Goal: Task Accomplishment & Management: Manage account settings

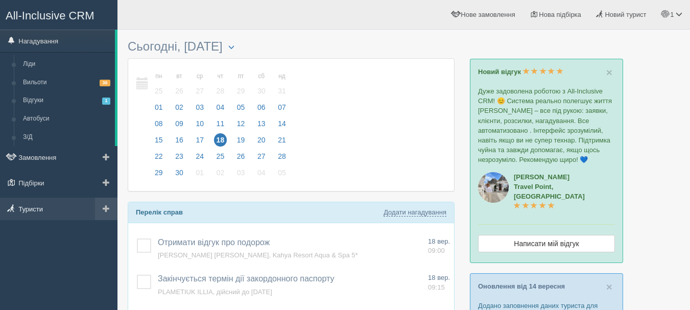
click at [39, 205] on link "Туристи" at bounding box center [58, 209] width 117 height 22
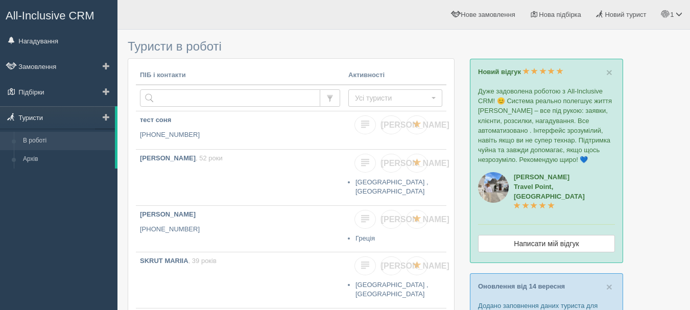
click at [39, 118] on link "Туристи" at bounding box center [57, 117] width 115 height 22
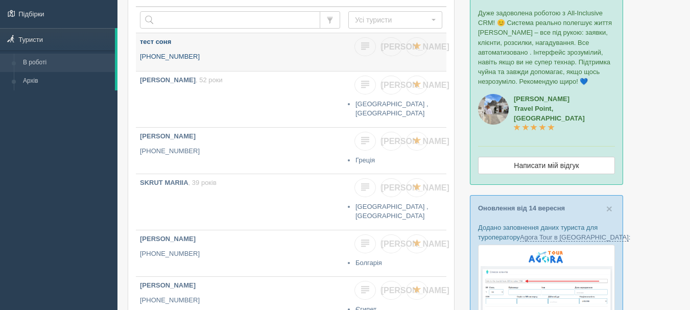
scroll to position [102, 0]
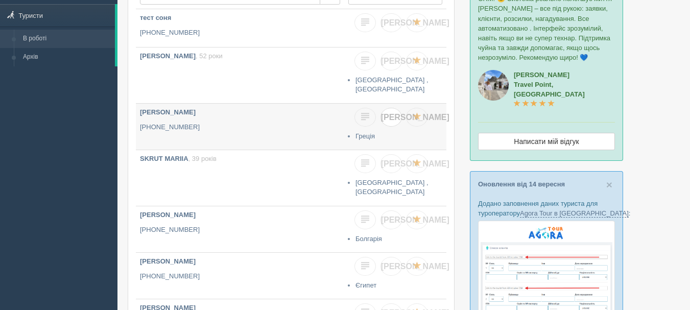
click at [393, 122] on link "[PERSON_NAME]" at bounding box center [390, 117] width 21 height 19
checkbox input "true"
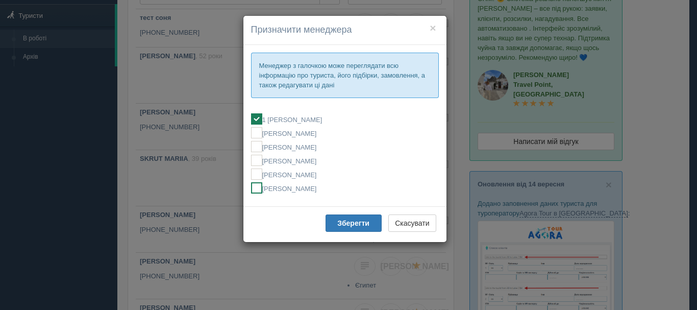
click at [299, 192] on label "[PERSON_NAME]" at bounding box center [345, 187] width 188 height 11
checkbox input "false"
checkbox input "true"
click at [335, 221] on button "Зберегти" at bounding box center [354, 222] width 56 height 17
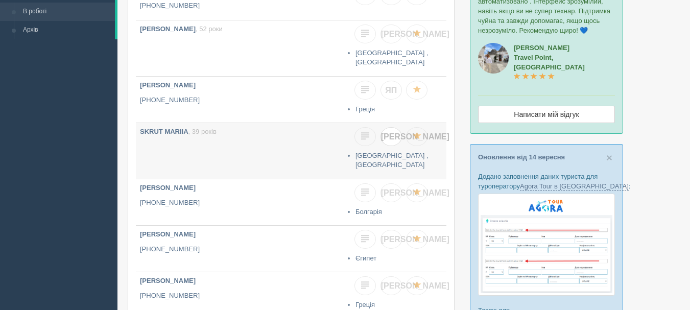
scroll to position [153, 0]
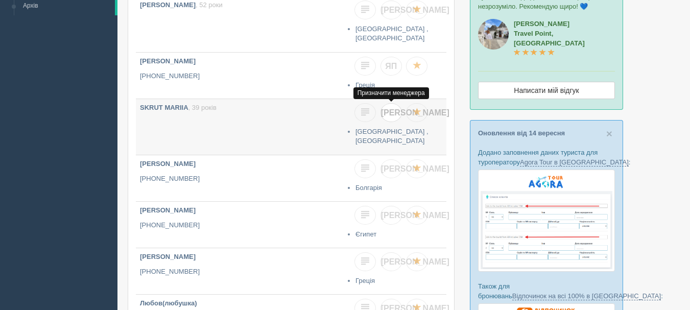
click at [394, 116] on span "Я" at bounding box center [415, 112] width 68 height 9
checkbox input "true"
checkbox input "false"
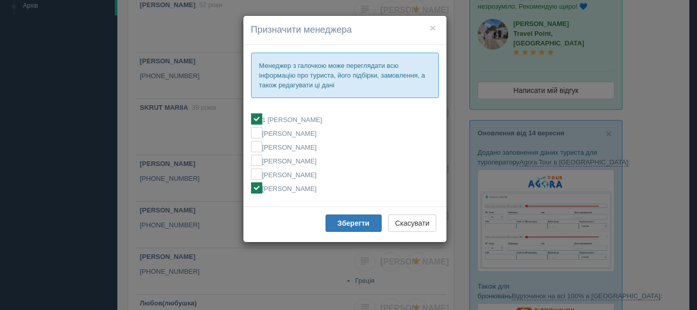
click at [331, 121] on label "1 [PERSON_NAME]" at bounding box center [345, 118] width 188 height 11
checkbox input "false"
click at [338, 223] on b "Зберегти" at bounding box center [353, 223] width 32 height 8
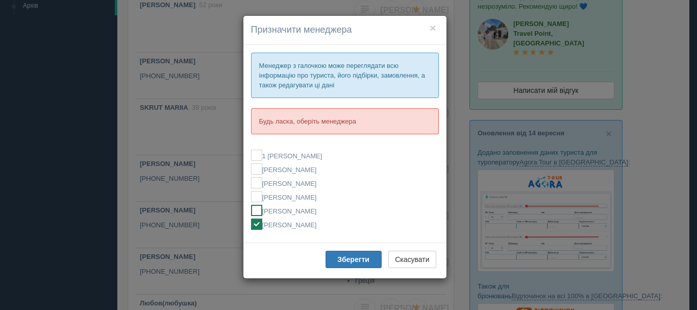
click at [258, 209] on ins at bounding box center [256, 210] width 11 height 11
click at [257, 221] on ins at bounding box center [256, 223] width 11 height 11
checkbox input "false"
checkbox input "true"
click at [359, 256] on b "Зберегти" at bounding box center [353, 259] width 32 height 8
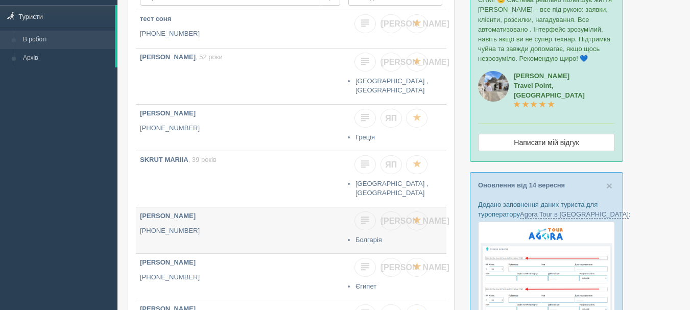
scroll to position [0, 0]
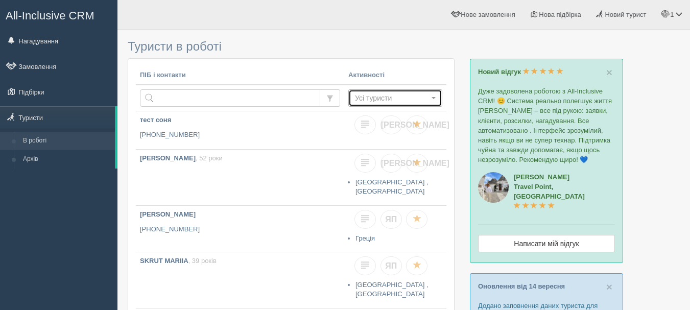
click at [372, 98] on span "Усі туристи" at bounding box center [392, 98] width 74 height 10
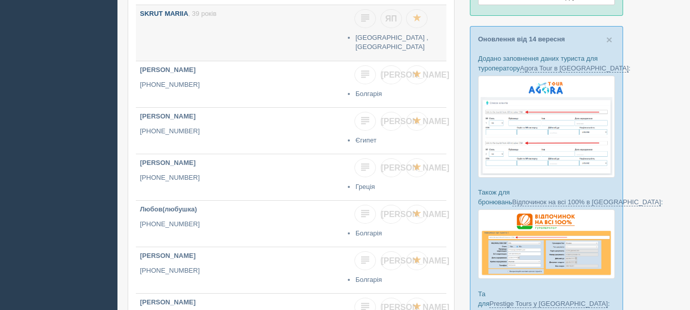
scroll to position [255, 0]
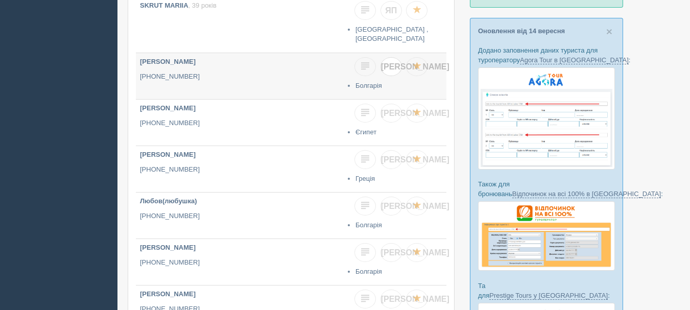
click at [396, 71] on link "[PERSON_NAME]" at bounding box center [390, 66] width 21 height 19
checkbox input "true"
checkbox input "false"
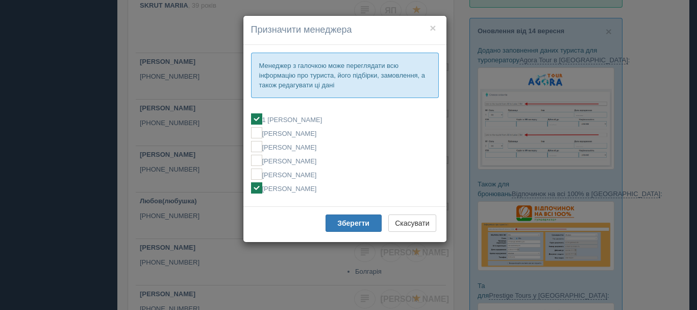
click at [289, 187] on label "[PERSON_NAME]" at bounding box center [345, 187] width 188 height 11
checkbox input "false"
checkbox input "true"
click at [254, 175] on ins at bounding box center [256, 173] width 11 height 11
checkbox input "true"
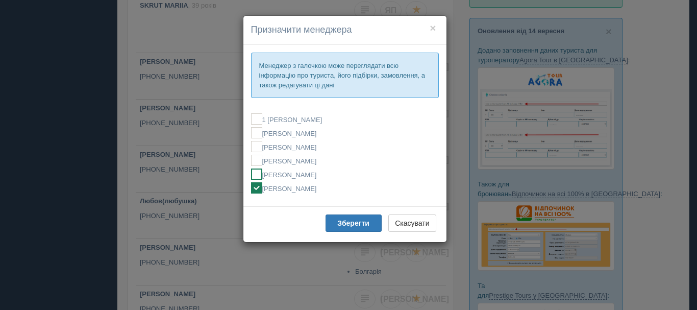
checkbox input "false"
click at [260, 183] on ins at bounding box center [256, 187] width 11 height 11
checkbox input "false"
checkbox input "true"
click at [340, 227] on b "Зберегти" at bounding box center [353, 223] width 32 height 8
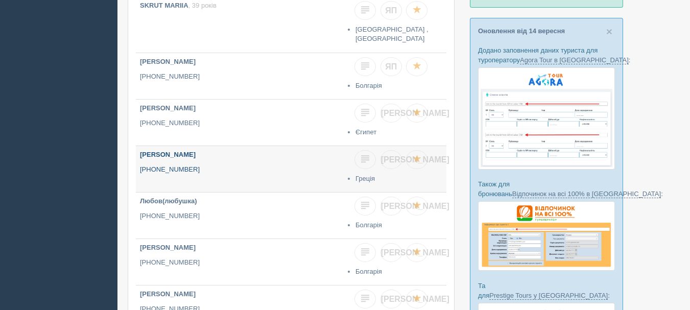
click at [167, 155] on b "Ольга Андрійчук" at bounding box center [168, 155] width 56 height 8
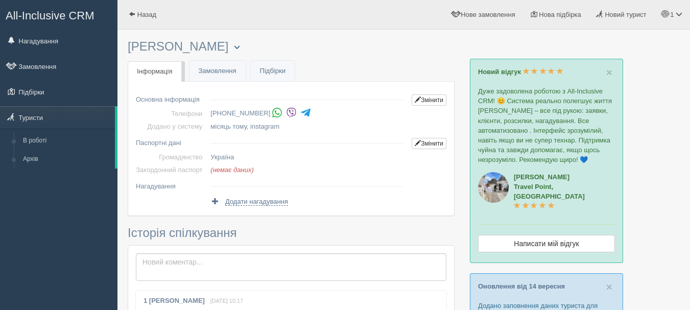
click at [229, 48] on button "button" at bounding box center [236, 47] width 17 height 12
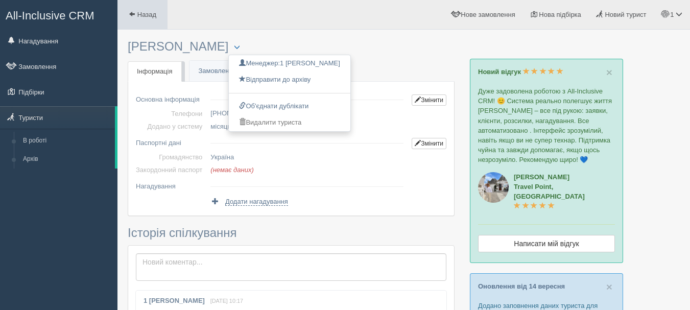
click at [135, 16] on span at bounding box center [132, 14] width 7 height 7
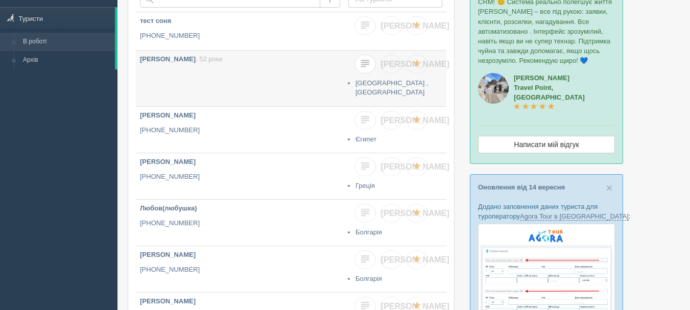
scroll to position [102, 0]
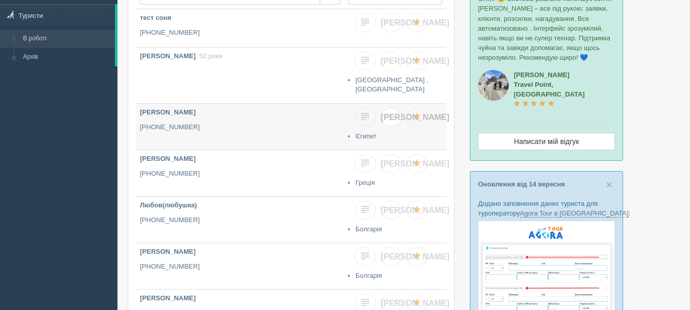
click at [391, 123] on link "[PERSON_NAME]" at bounding box center [390, 117] width 21 height 19
checkbox input "true"
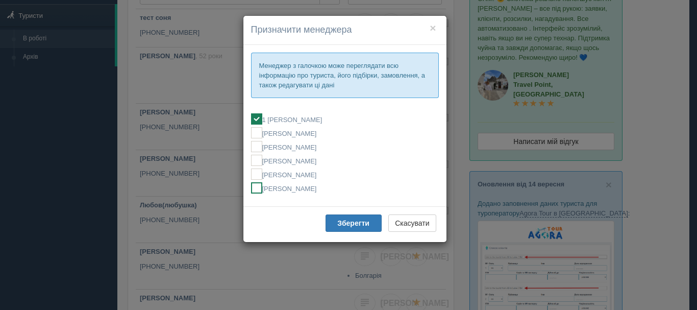
click at [320, 187] on label "[PERSON_NAME]" at bounding box center [345, 187] width 188 height 11
checkbox input "false"
checkbox input "true"
click at [333, 222] on button "Зберегти" at bounding box center [354, 222] width 56 height 17
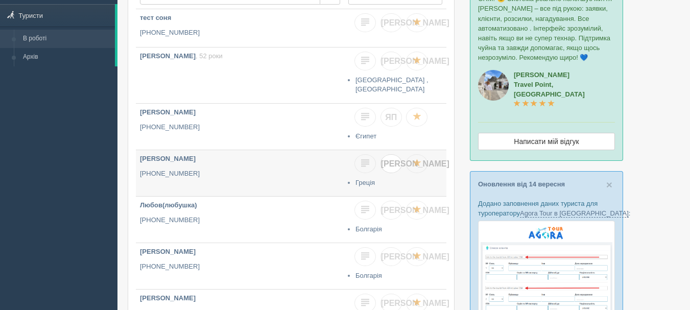
click at [392, 165] on span "[PERSON_NAME]" at bounding box center [415, 163] width 68 height 9
checkbox input "true"
checkbox input "false"
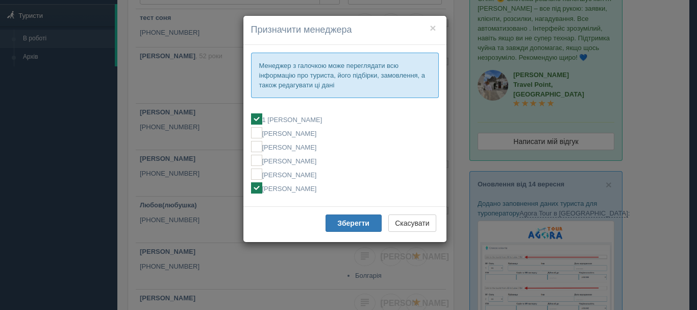
click at [316, 166] on fieldset "1 Мирослава МОСТИЦЬКА Алла Бобчук Ельвіна Кондратюк Ірина Кісільова МИРОСЛАВА М…" at bounding box center [345, 153] width 188 height 90
click at [313, 179] on label "[PERSON_NAME]" at bounding box center [345, 173] width 188 height 11
checkbox input "false"
click at [310, 188] on label "[PERSON_NAME]" at bounding box center [345, 187] width 188 height 11
checkbox input "false"
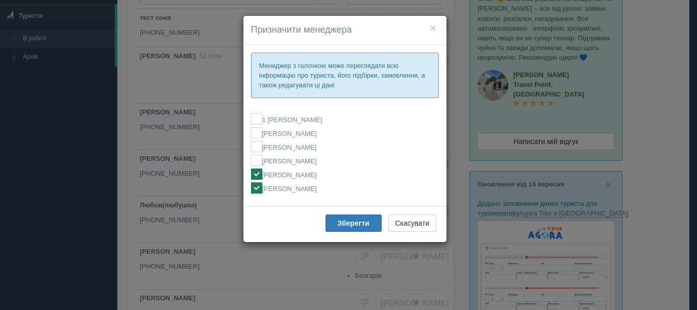
checkbox input "true"
click at [346, 227] on b "Зберегти" at bounding box center [353, 223] width 32 height 8
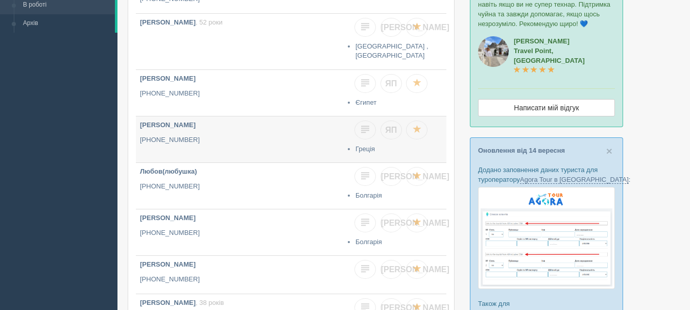
scroll to position [153, 0]
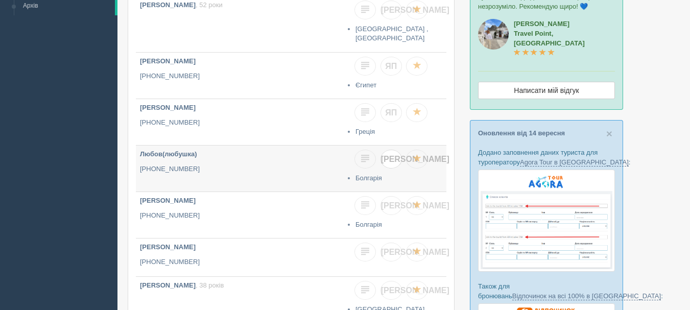
click at [386, 161] on link "[PERSON_NAME]" at bounding box center [390, 159] width 21 height 19
checkbox input "true"
checkbox input "false"
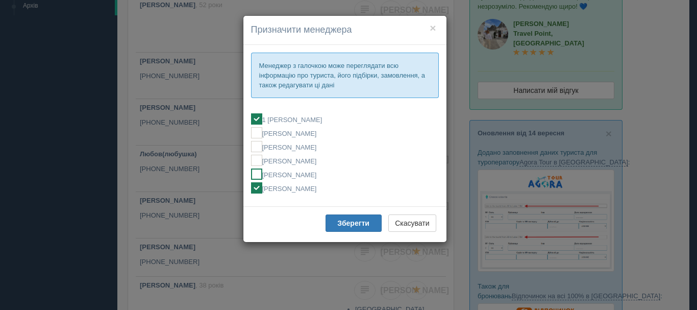
click at [326, 169] on label "[PERSON_NAME]" at bounding box center [345, 173] width 188 height 11
checkbox input "false"
click at [317, 188] on label "[PERSON_NAME]" at bounding box center [345, 187] width 188 height 11
checkbox input "false"
checkbox input "true"
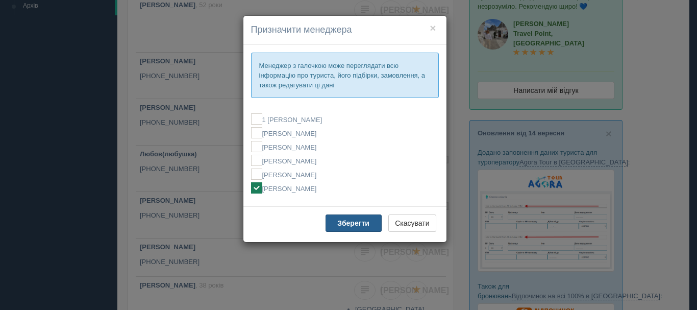
click at [340, 225] on b "Зберегти" at bounding box center [353, 223] width 32 height 8
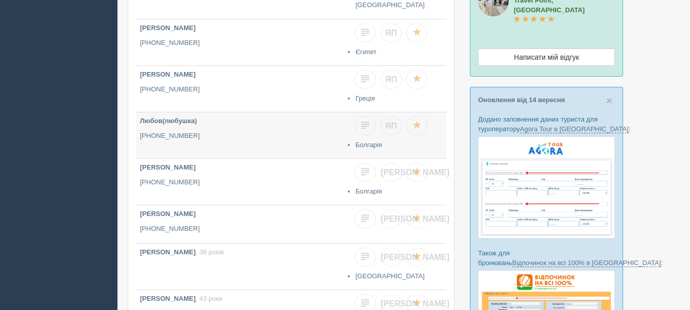
scroll to position [204, 0]
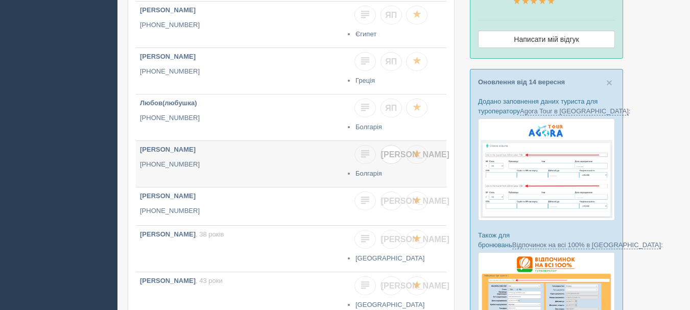
click at [394, 159] on link "[PERSON_NAME]" at bounding box center [390, 154] width 21 height 19
checkbox input "true"
checkbox input "false"
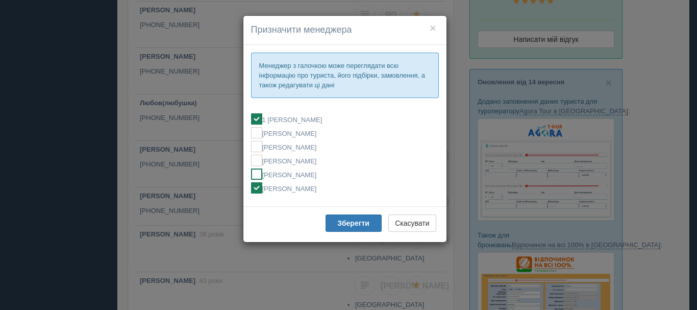
click at [315, 172] on label "[PERSON_NAME]" at bounding box center [345, 173] width 188 height 11
checkbox input "false"
click at [311, 185] on label "[PERSON_NAME]" at bounding box center [345, 187] width 188 height 11
checkbox input "false"
checkbox input "true"
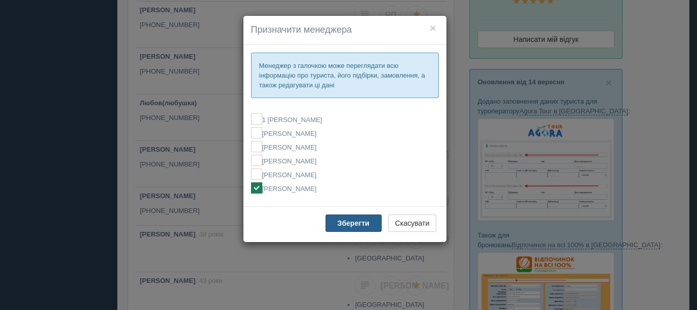
click at [331, 221] on button "Зберегти" at bounding box center [354, 222] width 56 height 17
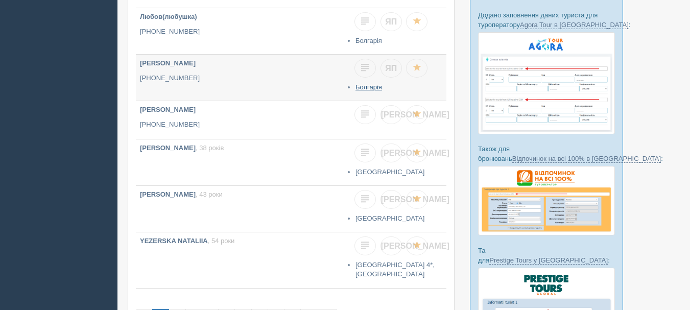
scroll to position [306, 0]
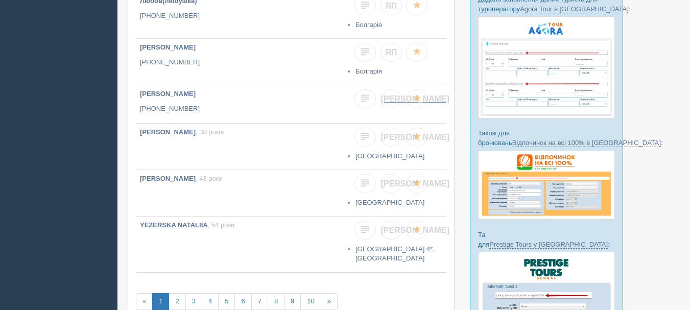
click at [391, 95] on span "Я" at bounding box center [415, 98] width 68 height 9
checkbox input "true"
checkbox input "false"
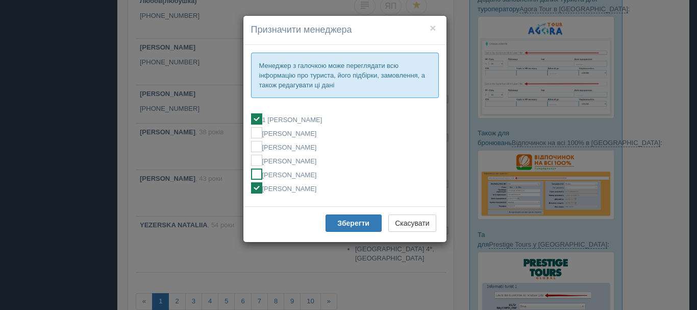
click at [318, 175] on label "[PERSON_NAME]" at bounding box center [345, 173] width 188 height 11
checkbox input "false"
click at [311, 189] on label "[PERSON_NAME]" at bounding box center [345, 187] width 188 height 11
checkbox input "false"
checkbox input "true"
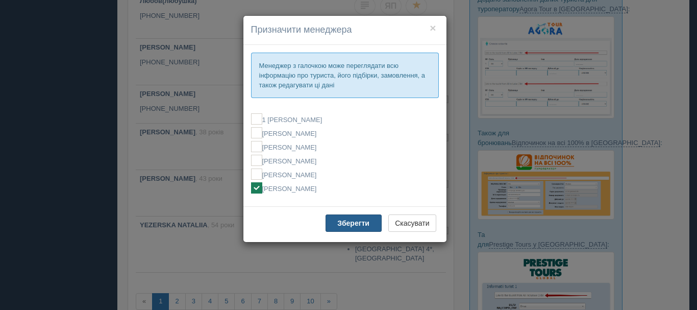
click at [337, 222] on button "Зберегти" at bounding box center [354, 222] width 56 height 17
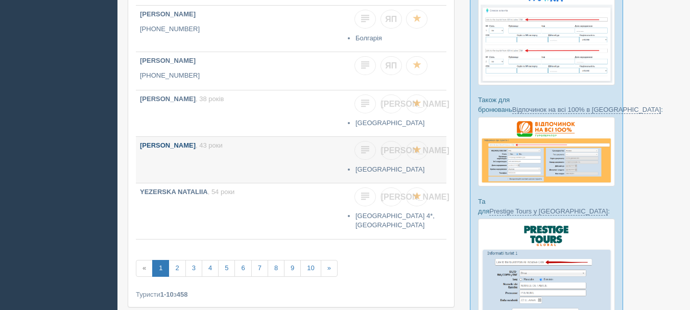
scroll to position [357, 0]
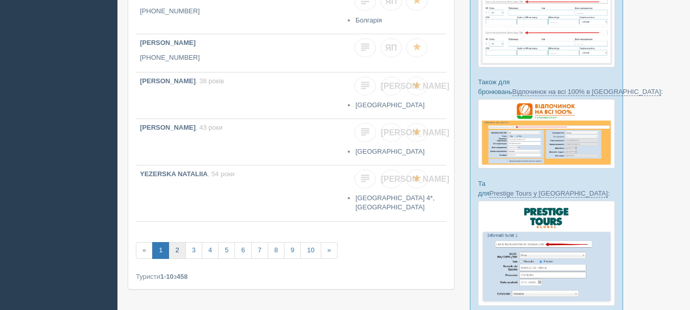
click at [183, 249] on link "2" at bounding box center [176, 250] width 17 height 17
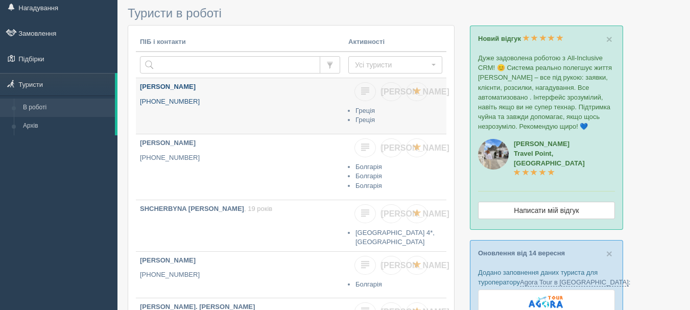
scroll to position [51, 0]
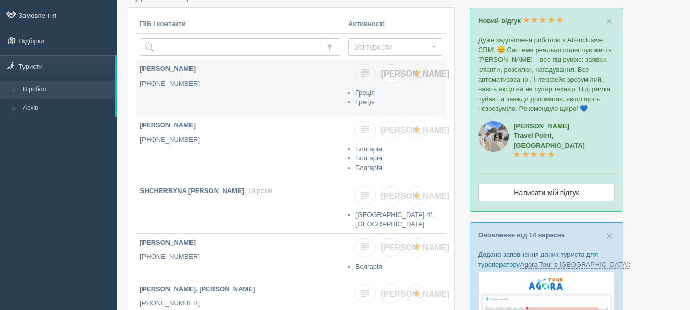
click at [395, 77] on link "[PERSON_NAME]" at bounding box center [390, 73] width 21 height 19
checkbox input "true"
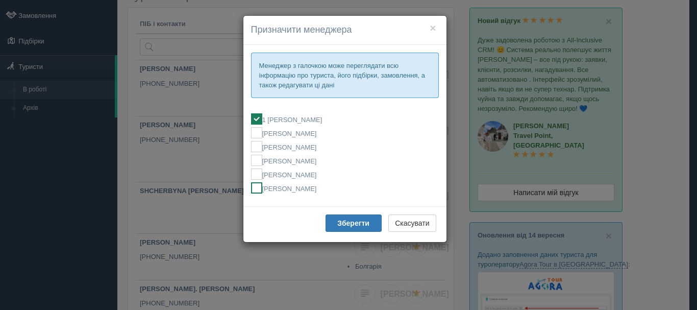
click at [317, 190] on label "[PERSON_NAME]" at bounding box center [345, 187] width 188 height 11
checkbox input "false"
checkbox input "true"
click at [337, 226] on button "Зберегти" at bounding box center [354, 222] width 56 height 17
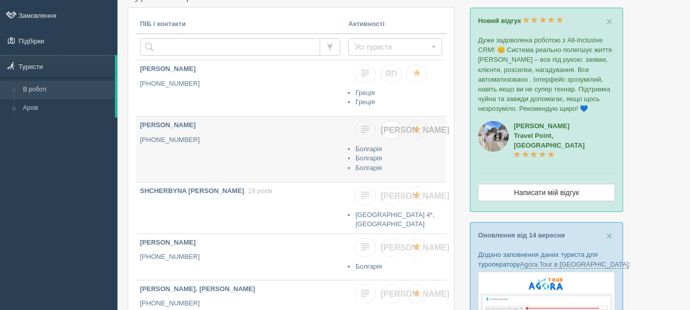
click at [389, 136] on link "[PERSON_NAME]" at bounding box center [390, 129] width 21 height 19
checkbox input "true"
checkbox input "false"
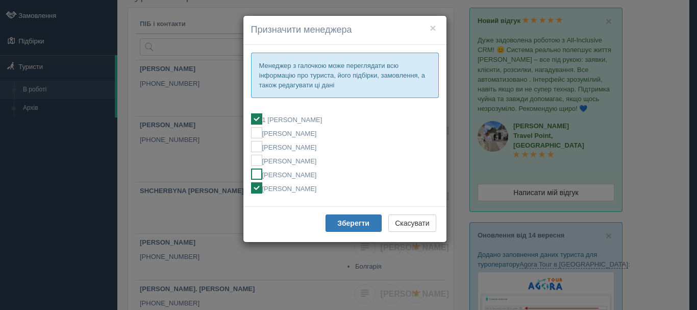
click at [303, 177] on label "[PERSON_NAME]" at bounding box center [345, 173] width 188 height 11
checkbox input "false"
click at [309, 190] on label "[PERSON_NAME]" at bounding box center [345, 187] width 188 height 11
checkbox input "false"
checkbox input "true"
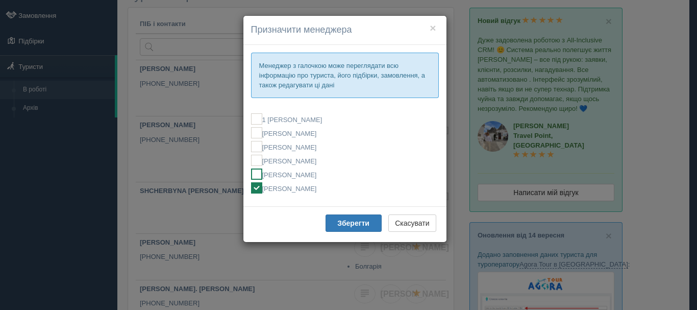
click at [254, 177] on ins at bounding box center [256, 173] width 11 height 11
checkbox input "true"
checkbox input "false"
click at [253, 188] on ins at bounding box center [256, 187] width 11 height 11
checkbox input "false"
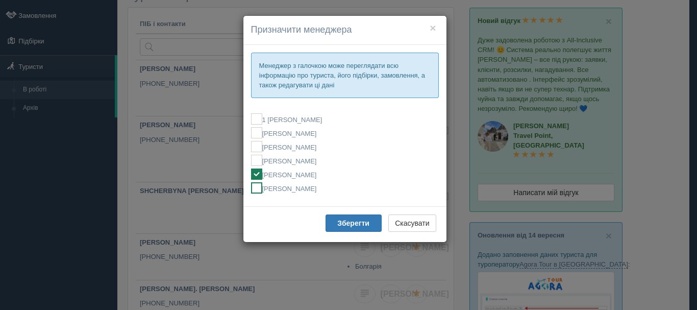
checkbox input "true"
click at [258, 175] on ins at bounding box center [256, 173] width 11 height 11
checkbox input "true"
checkbox input "false"
click at [335, 229] on button "Зберегти" at bounding box center [354, 222] width 56 height 17
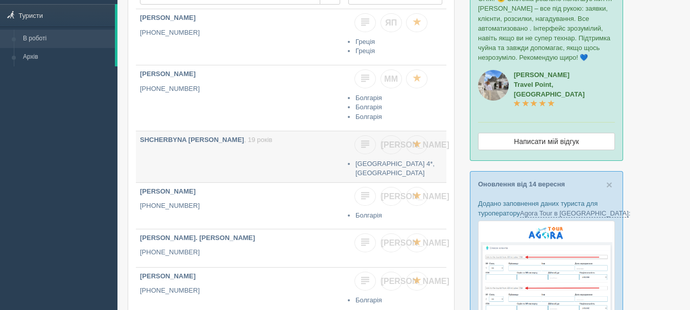
scroll to position [153, 0]
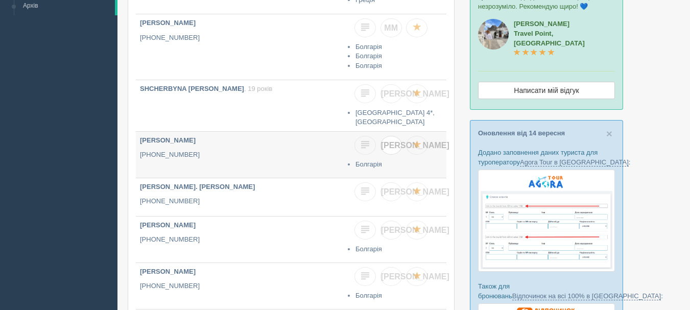
click at [391, 146] on link "[PERSON_NAME]" at bounding box center [390, 145] width 21 height 19
checkbox input "true"
checkbox input "false"
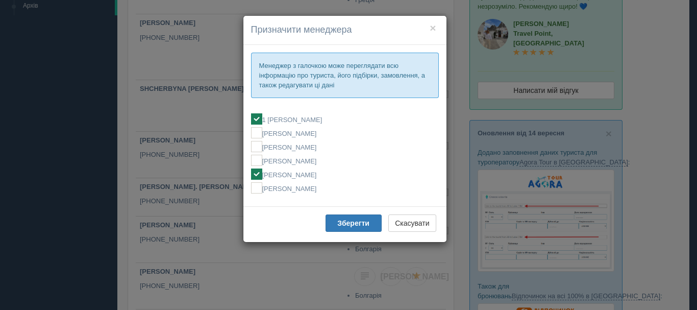
click at [299, 178] on label "[PERSON_NAME]" at bounding box center [345, 173] width 188 height 11
checkbox input "false"
checkbox input "true"
click at [340, 219] on b "Зберегти" at bounding box center [353, 223] width 32 height 8
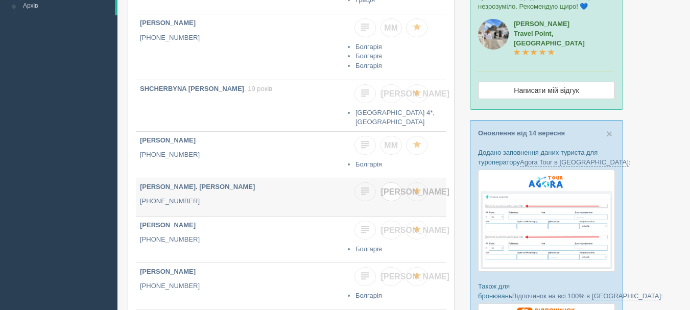
click at [395, 193] on link "[PERSON_NAME]" at bounding box center [390, 191] width 21 height 19
checkbox input "true"
checkbox input "false"
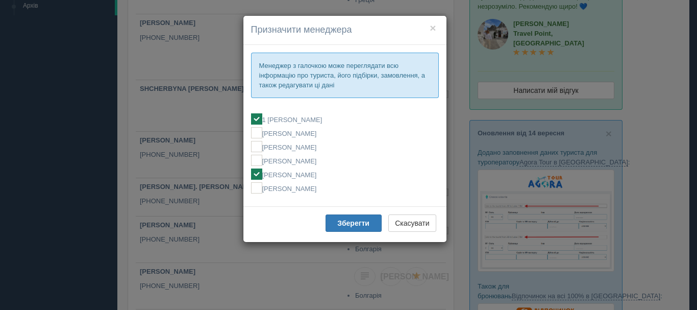
click at [309, 170] on label "[PERSON_NAME]" at bounding box center [345, 173] width 188 height 11
checkbox input "false"
checkbox input "true"
click at [362, 222] on b "Зберегти" at bounding box center [353, 223] width 32 height 8
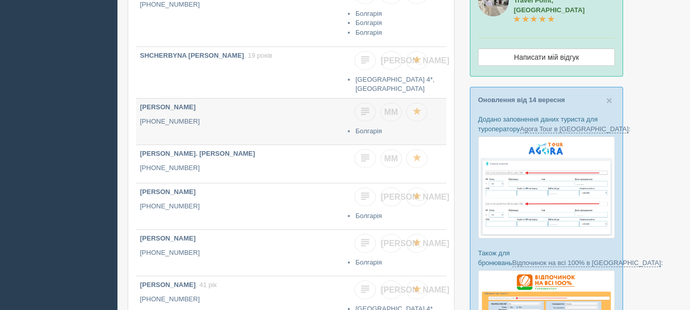
scroll to position [204, 0]
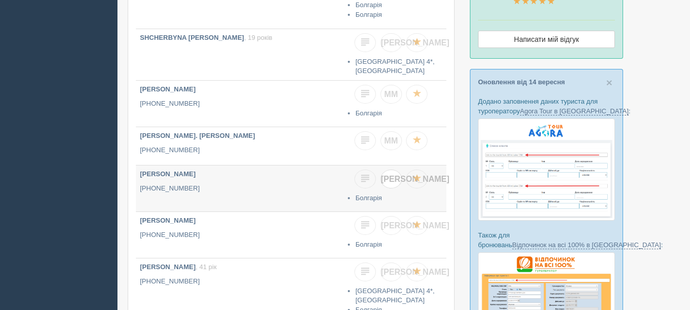
click at [384, 175] on link "[PERSON_NAME]" at bounding box center [390, 178] width 21 height 19
checkbox input "true"
checkbox input "false"
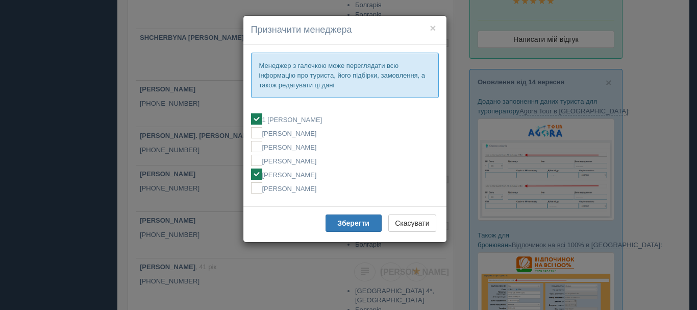
click at [302, 172] on label "[PERSON_NAME]" at bounding box center [345, 173] width 188 height 11
checkbox input "false"
checkbox input "true"
click at [340, 220] on b "Зберегти" at bounding box center [353, 223] width 32 height 8
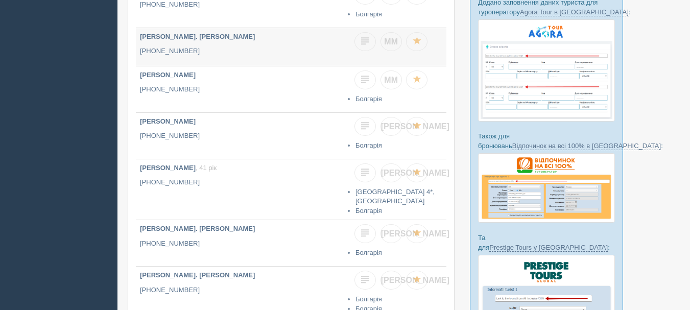
scroll to position [306, 0]
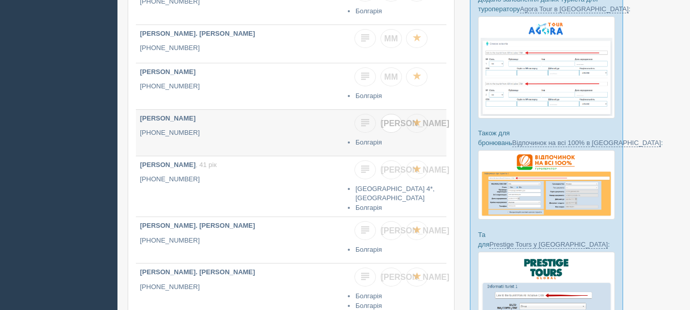
click at [391, 121] on span "[PERSON_NAME]" at bounding box center [415, 123] width 68 height 9
checkbox input "true"
checkbox input "false"
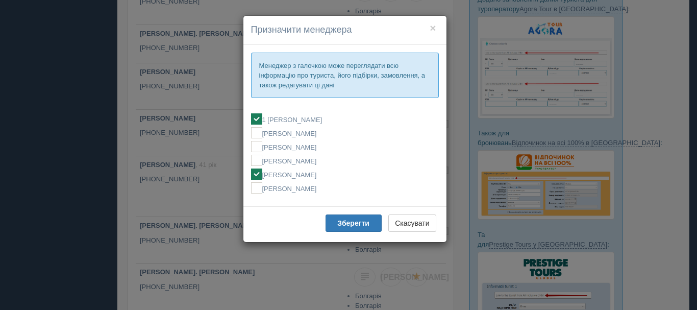
click at [307, 174] on label "[PERSON_NAME]" at bounding box center [345, 173] width 188 height 11
checkbox input "false"
checkbox input "true"
click at [340, 222] on b "Зберегти" at bounding box center [353, 223] width 32 height 8
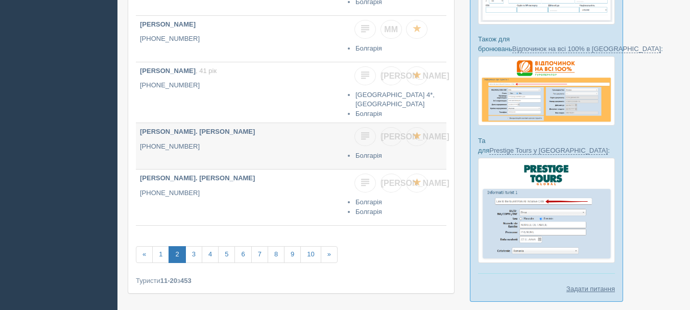
scroll to position [408, 0]
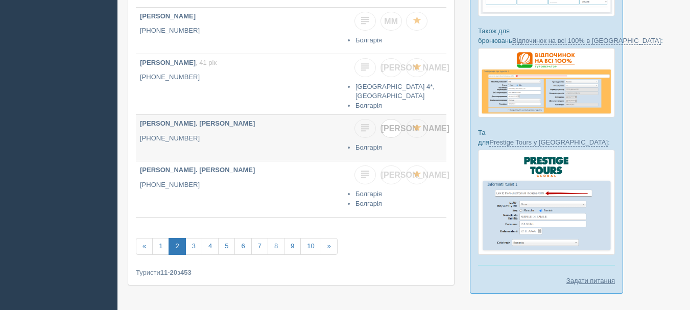
click at [394, 124] on span "[PERSON_NAME]" at bounding box center [415, 128] width 68 height 9
checkbox input "true"
checkbox input "false"
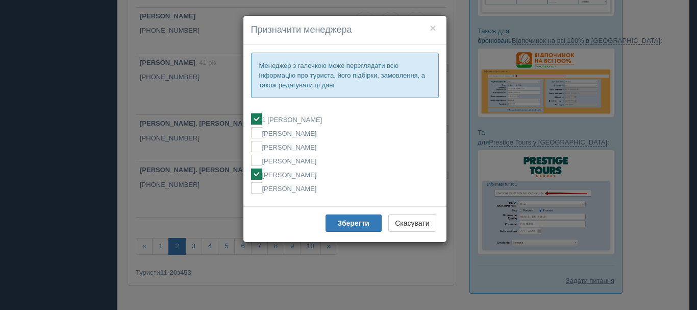
click at [324, 173] on label "[PERSON_NAME]" at bounding box center [345, 173] width 188 height 11
checkbox input "false"
checkbox input "true"
click at [347, 229] on button "Зберегти" at bounding box center [354, 222] width 56 height 17
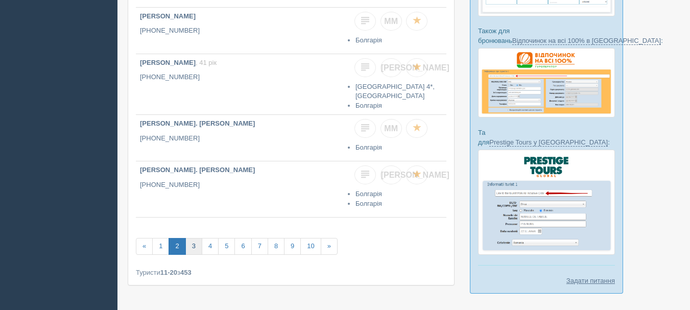
click at [195, 238] on link "3" at bounding box center [193, 246] width 17 height 17
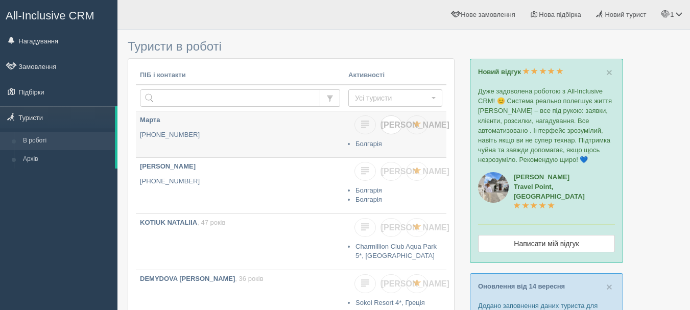
click at [391, 126] on span "[PERSON_NAME]" at bounding box center [415, 124] width 68 height 9
checkbox input "true"
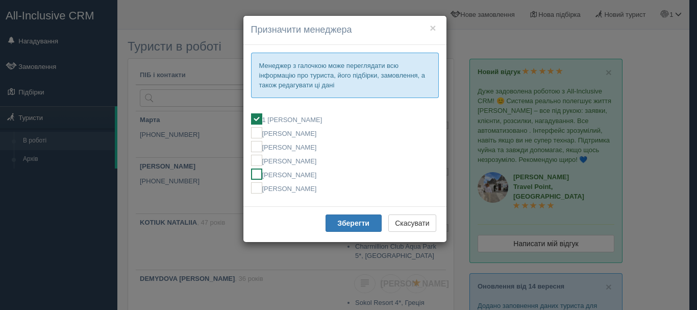
click at [300, 176] on label "[PERSON_NAME]" at bounding box center [345, 173] width 188 height 11
checkbox input "false"
checkbox input "true"
click at [331, 222] on button "Зберегти" at bounding box center [354, 222] width 56 height 17
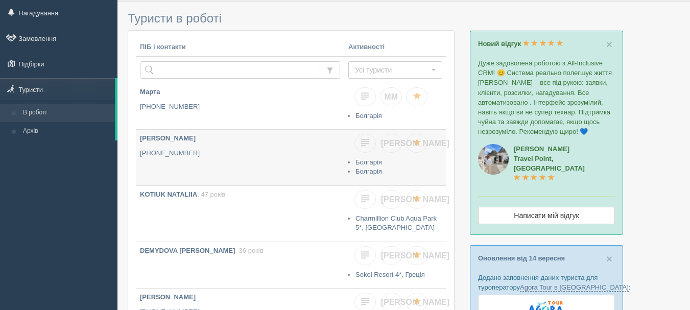
scroll to position [51, 0]
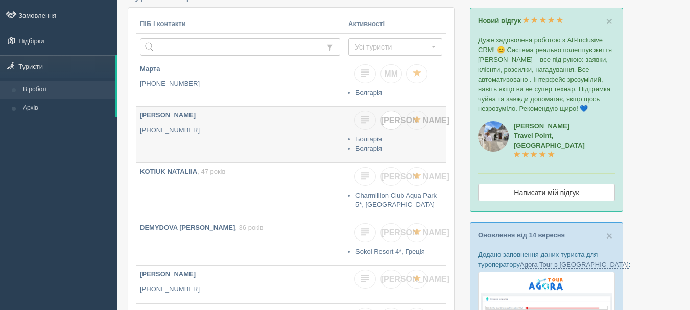
click at [396, 121] on link "[PERSON_NAME]" at bounding box center [390, 120] width 21 height 19
checkbox input "true"
checkbox input "false"
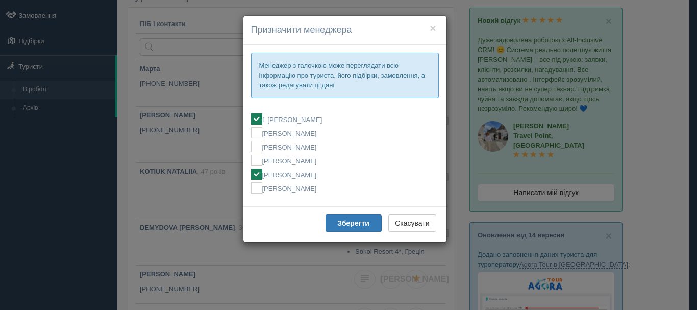
click at [320, 173] on label "[PERSON_NAME]" at bounding box center [345, 173] width 188 height 11
checkbox input "false"
checkbox input "true"
click at [347, 228] on button "Зберегти" at bounding box center [354, 222] width 56 height 17
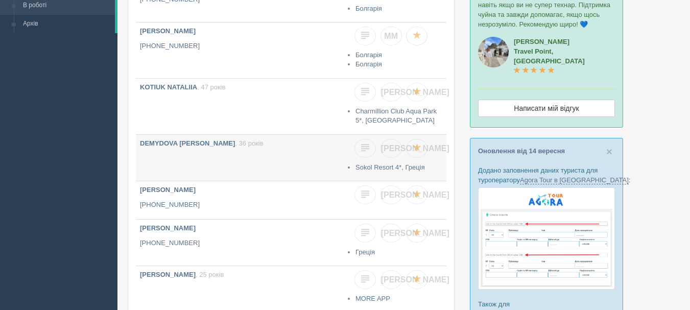
scroll to position [153, 0]
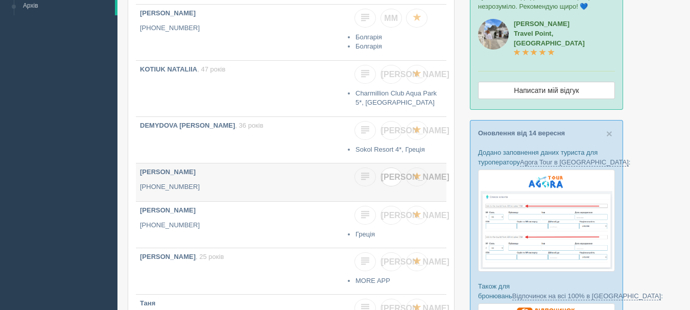
click at [389, 179] on span "[PERSON_NAME]" at bounding box center [415, 177] width 68 height 9
checkbox input "true"
checkbox input "false"
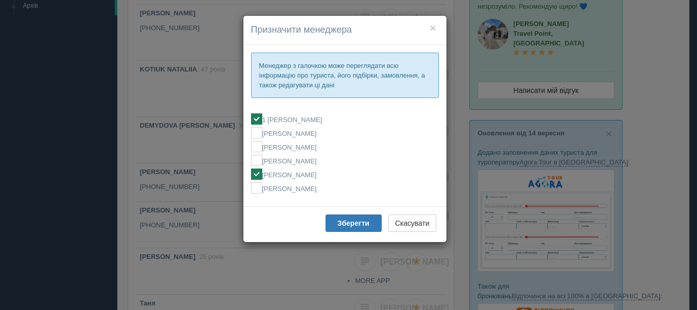
click at [303, 175] on label "[PERSON_NAME]" at bounding box center [345, 173] width 188 height 11
checkbox input "false"
checkbox input "true"
click at [341, 225] on b "Зберегти" at bounding box center [353, 223] width 32 height 8
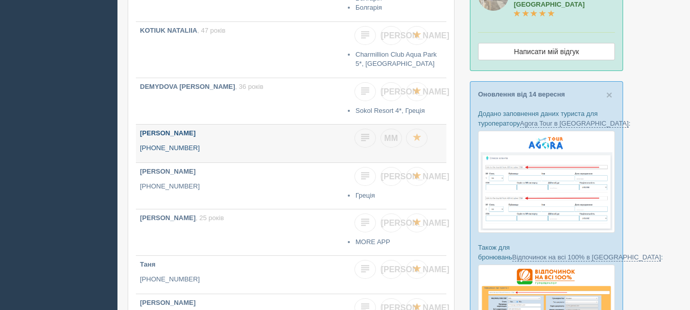
scroll to position [255, 0]
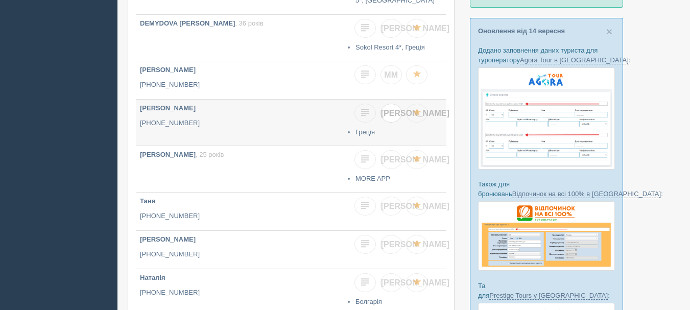
click at [395, 108] on link "[PERSON_NAME]" at bounding box center [390, 113] width 21 height 19
checkbox input "true"
checkbox input "false"
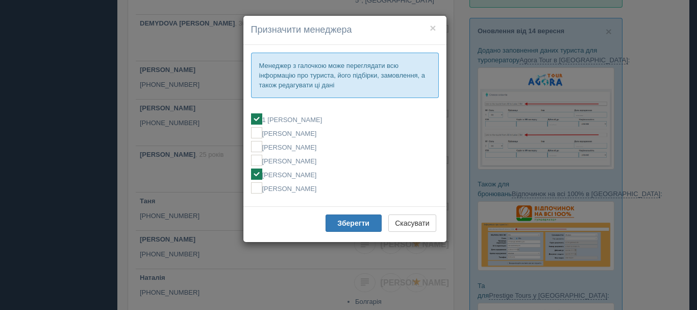
click at [301, 177] on label "[PERSON_NAME]" at bounding box center [345, 173] width 188 height 11
checkbox input "false"
checkbox input "true"
click at [333, 223] on button "Зберегти" at bounding box center [354, 222] width 56 height 17
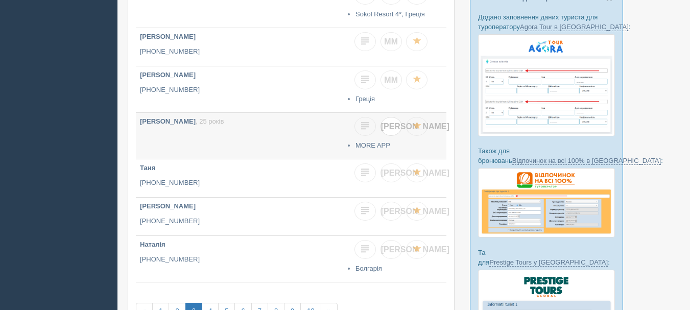
scroll to position [306, 0]
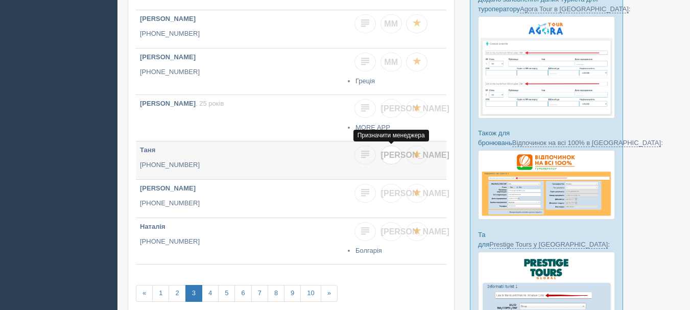
click at [389, 158] on span "[PERSON_NAME]" at bounding box center [415, 155] width 68 height 9
checkbox input "true"
checkbox input "false"
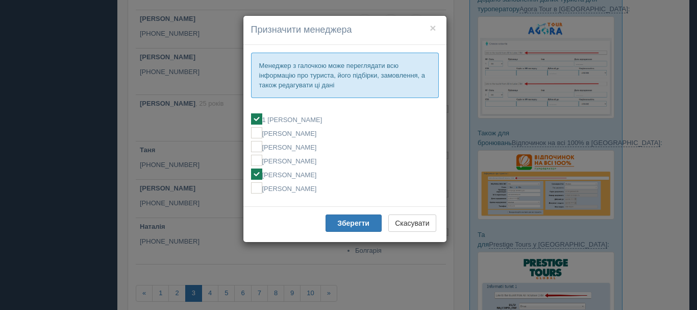
click at [324, 173] on label "[PERSON_NAME]" at bounding box center [345, 173] width 188 height 11
checkbox input "false"
checkbox input "true"
click at [345, 226] on b "Зберегти" at bounding box center [353, 223] width 32 height 8
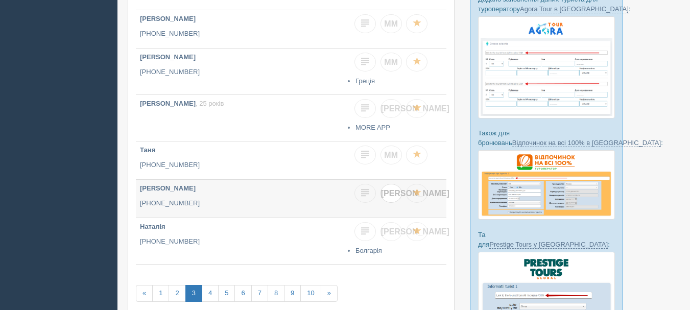
click at [395, 199] on link "[PERSON_NAME]" at bounding box center [390, 193] width 21 height 19
checkbox input "true"
checkbox input "false"
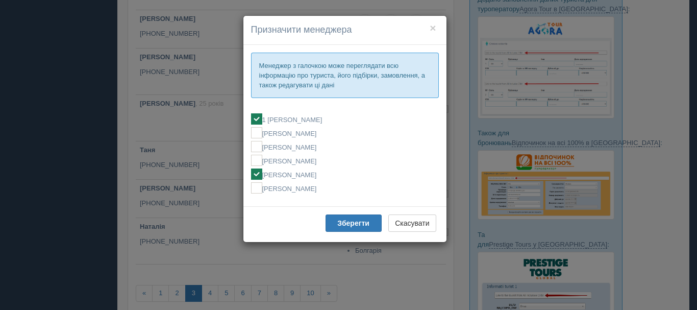
click at [308, 173] on label "[PERSON_NAME]" at bounding box center [345, 173] width 188 height 11
checkbox input "false"
checkbox input "true"
click at [338, 228] on button "Зберегти" at bounding box center [354, 222] width 56 height 17
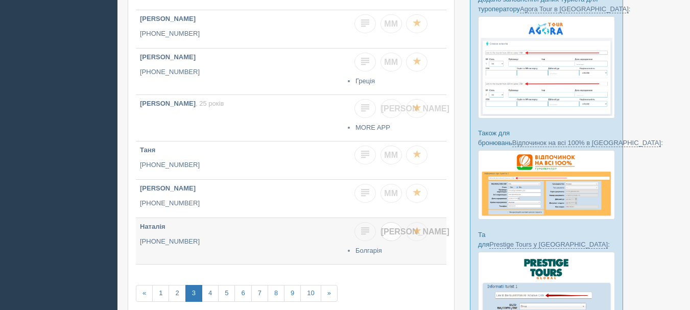
click at [391, 233] on span "[PERSON_NAME]" at bounding box center [415, 231] width 68 height 9
checkbox input "true"
checkbox input "false"
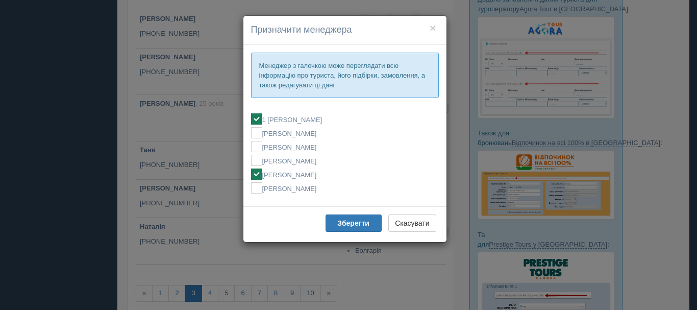
click at [306, 176] on label "[PERSON_NAME]" at bounding box center [345, 173] width 188 height 11
checkbox input "false"
checkbox input "true"
click at [337, 226] on button "Зберегти" at bounding box center [354, 222] width 56 height 17
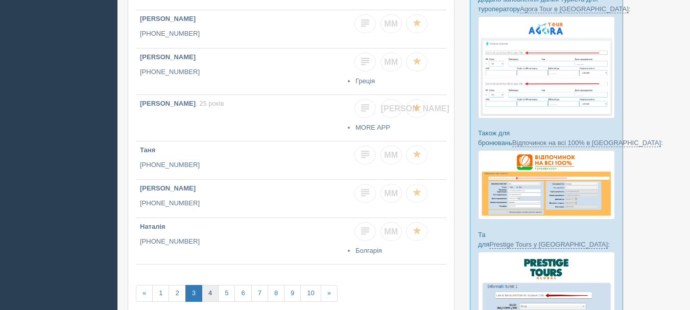
click at [211, 294] on link "4" at bounding box center [210, 293] width 17 height 17
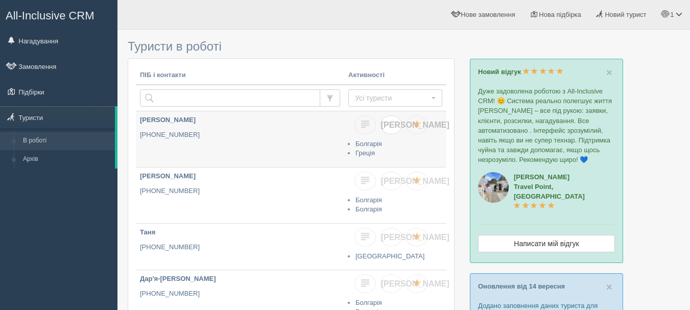
click at [391, 127] on span "[PERSON_NAME]" at bounding box center [415, 124] width 68 height 9
checkbox input "true"
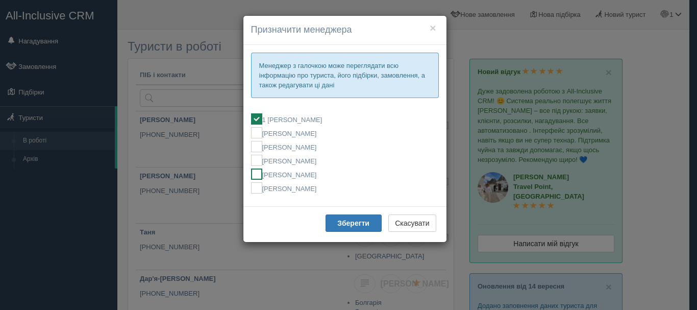
click at [315, 174] on label "[PERSON_NAME]" at bounding box center [345, 173] width 188 height 11
checkbox input "false"
checkbox input "true"
click at [346, 222] on b "Зберегти" at bounding box center [353, 223] width 32 height 8
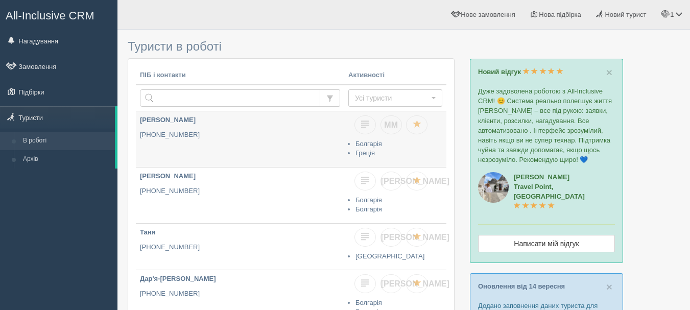
scroll to position [51, 0]
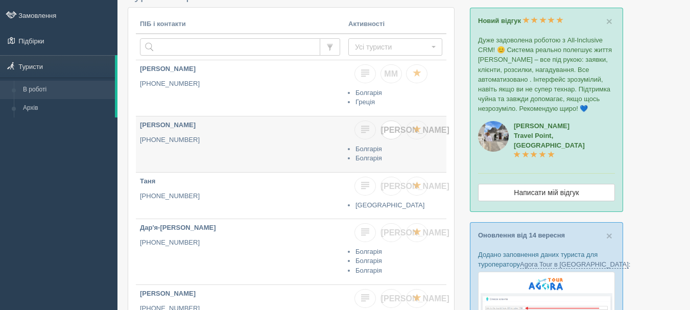
click at [394, 136] on link "[PERSON_NAME]" at bounding box center [390, 129] width 21 height 19
checkbox input "true"
checkbox input "false"
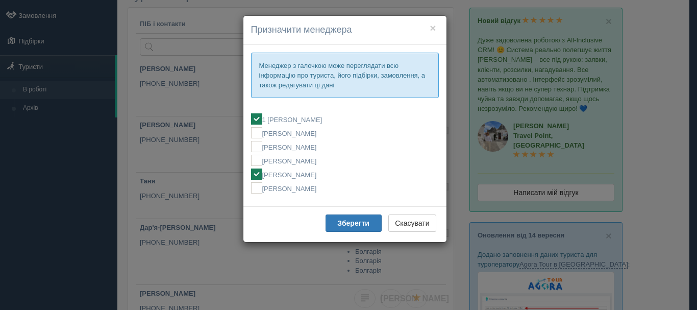
click at [324, 173] on label "[PERSON_NAME]" at bounding box center [345, 173] width 188 height 11
checkbox input "false"
checkbox input "true"
click at [352, 226] on b "Зберегти" at bounding box center [353, 223] width 32 height 8
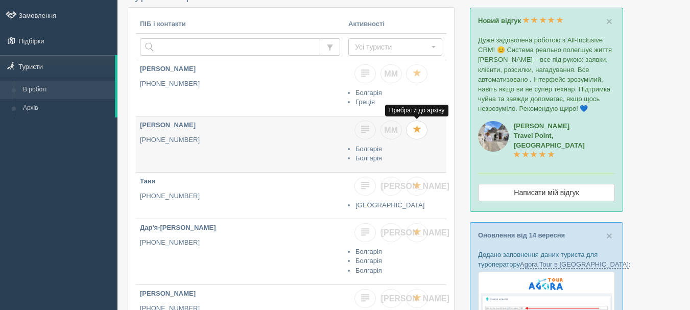
scroll to position [102, 0]
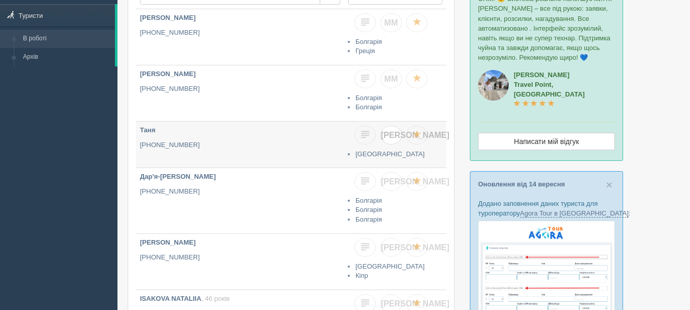
click at [389, 137] on span "Я" at bounding box center [415, 135] width 68 height 9
checkbox input "true"
checkbox input "false"
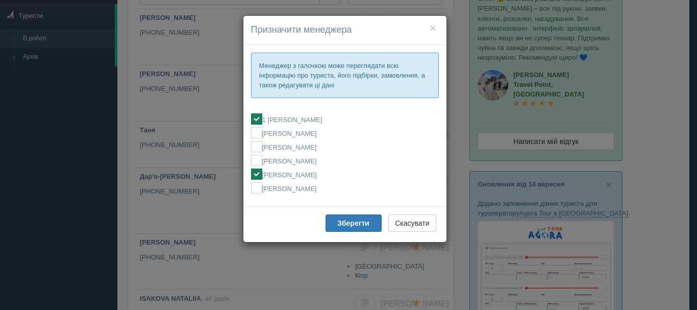
click at [332, 173] on label "[PERSON_NAME]" at bounding box center [345, 173] width 188 height 11
checkbox input "false"
checkbox input "true"
click at [348, 225] on b "Зберегти" at bounding box center [353, 223] width 32 height 8
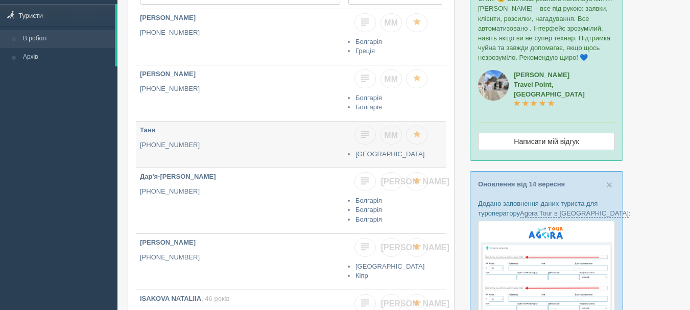
scroll to position [153, 0]
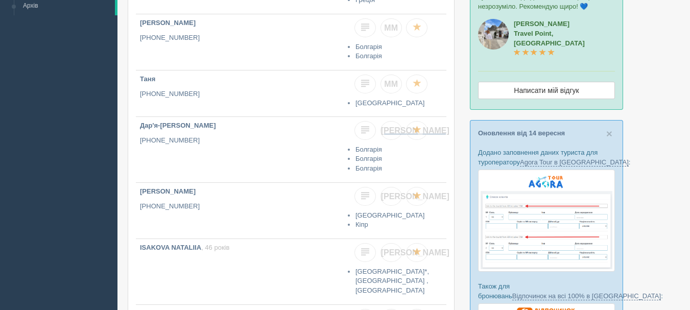
click at [395, 133] on link "[PERSON_NAME]" at bounding box center [390, 130] width 21 height 19
checkbox input "true"
checkbox input "false"
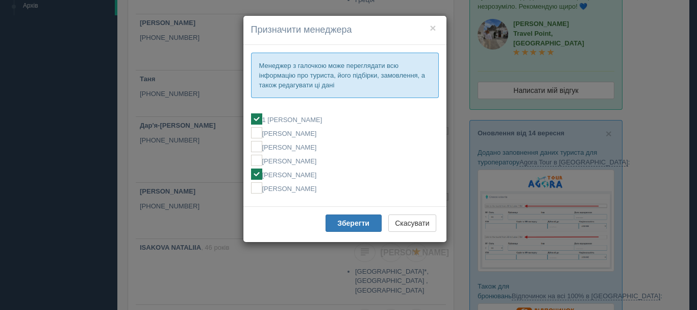
click at [343, 176] on label "[PERSON_NAME]" at bounding box center [345, 173] width 188 height 11
checkbox input "false"
checkbox input "true"
click at [358, 225] on b "Зберегти" at bounding box center [353, 223] width 32 height 8
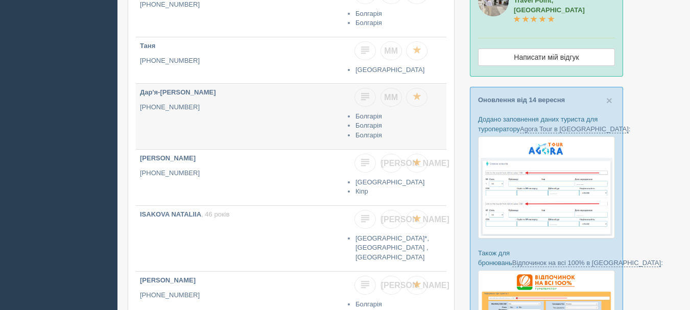
scroll to position [204, 0]
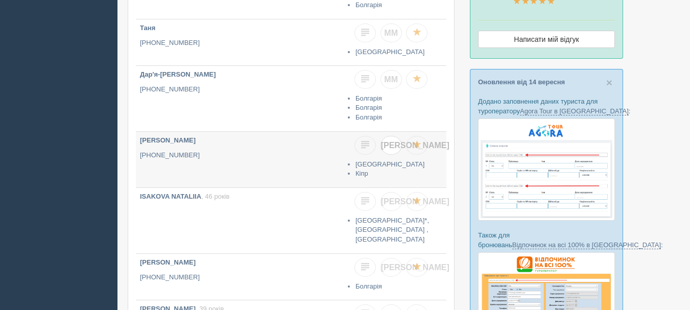
click at [393, 149] on span "[PERSON_NAME]" at bounding box center [415, 145] width 68 height 9
checkbox input "true"
checkbox input "false"
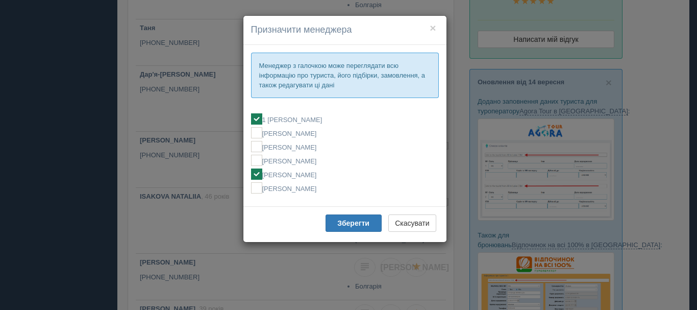
click at [329, 174] on label "[PERSON_NAME]" at bounding box center [345, 173] width 188 height 11
checkbox input "false"
checkbox input "true"
click at [354, 225] on b "Зберегти" at bounding box center [353, 223] width 32 height 8
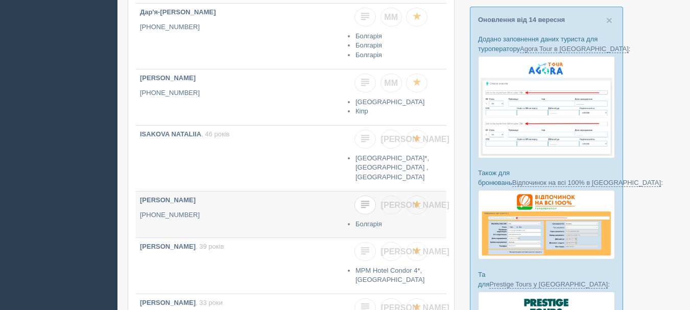
scroll to position [255, 0]
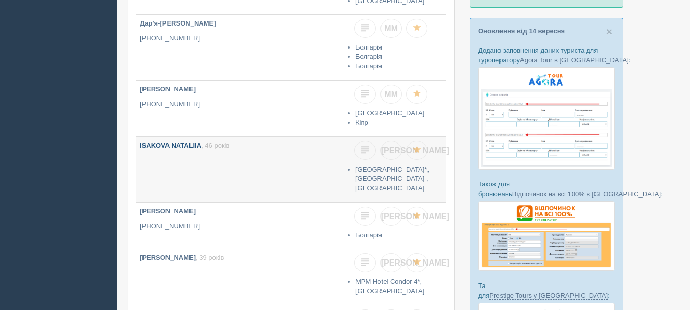
click at [189, 148] on b "ISAKOVA NATALIIA" at bounding box center [170, 145] width 61 height 8
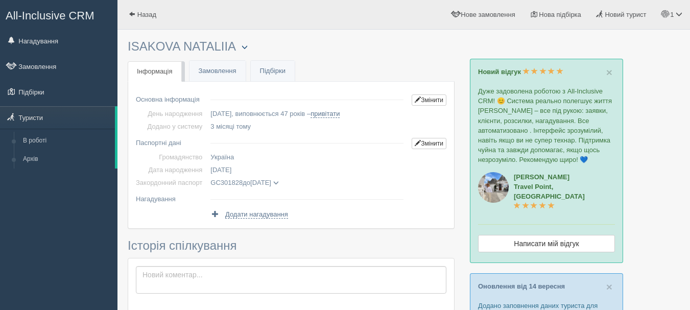
click at [244, 52] on button "button" at bounding box center [244, 47] width 17 height 12
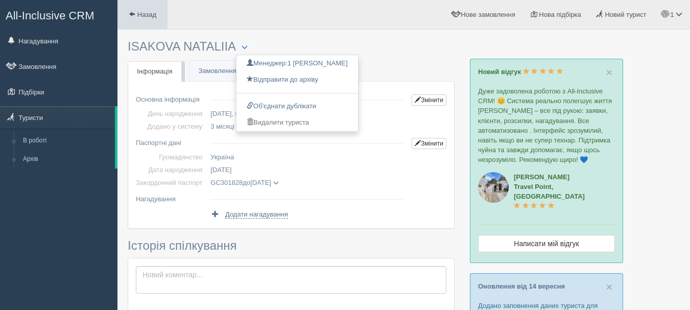
click at [132, 13] on span at bounding box center [132, 14] width 7 height 7
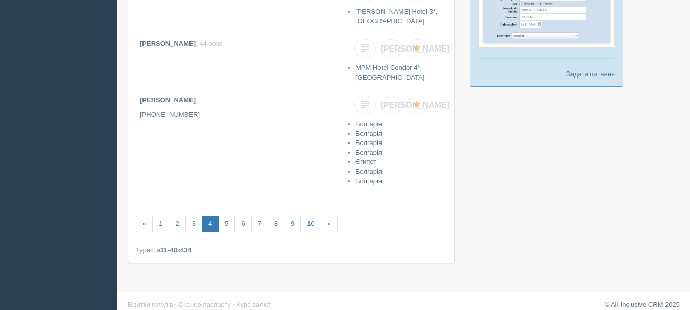
scroll to position [620, 0]
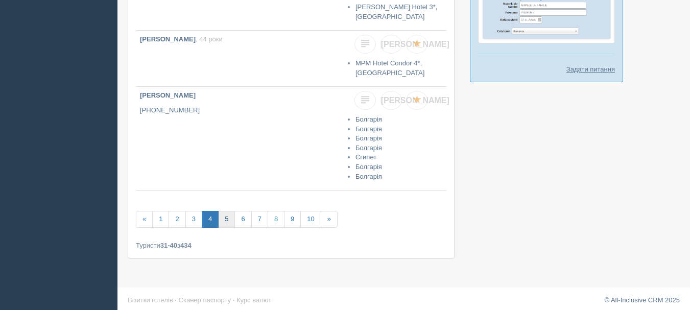
click at [229, 217] on link "5" at bounding box center [226, 219] width 17 height 17
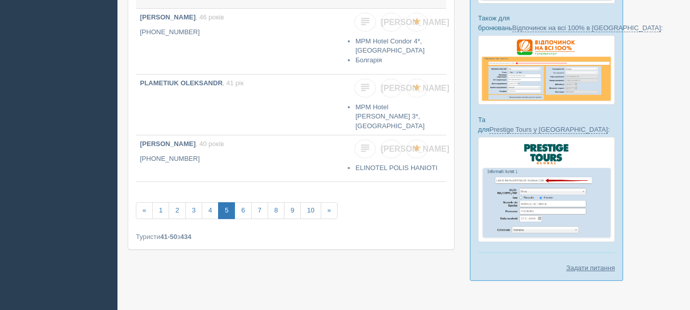
scroll to position [429, 0]
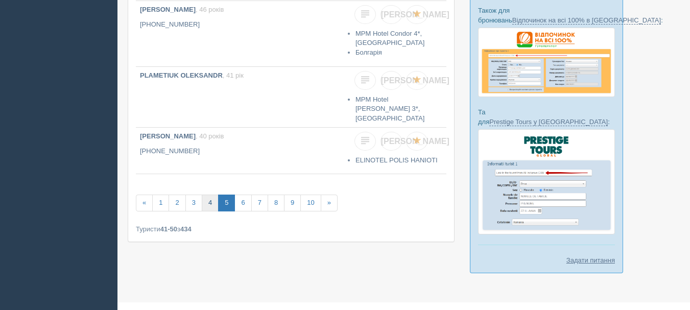
click at [208, 194] on link "4" at bounding box center [210, 202] width 17 height 17
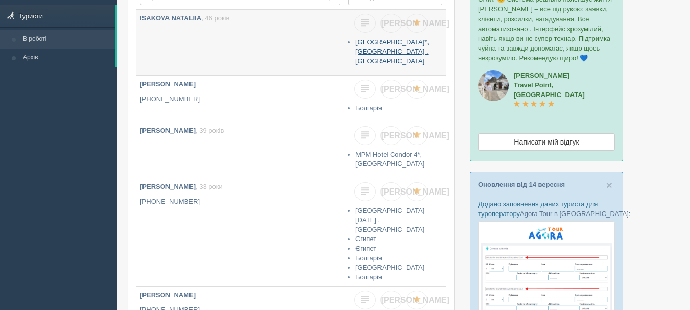
scroll to position [102, 0]
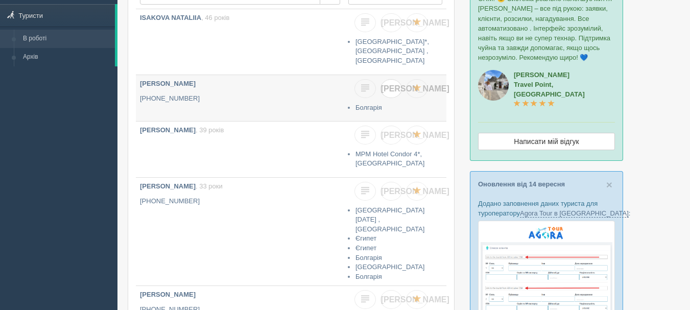
click at [394, 90] on span "[PERSON_NAME]" at bounding box center [415, 88] width 68 height 9
checkbox input "true"
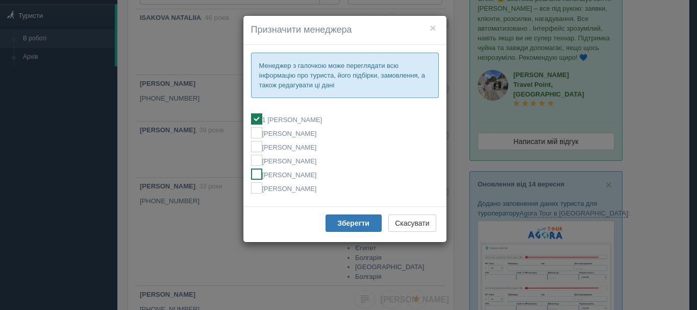
click at [331, 175] on label "[PERSON_NAME]" at bounding box center [345, 173] width 188 height 11
checkbox input "false"
checkbox input "true"
click at [342, 223] on b "Зберегти" at bounding box center [353, 223] width 32 height 8
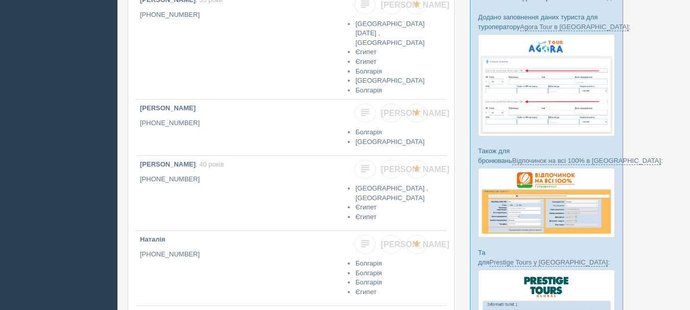
scroll to position [306, 0]
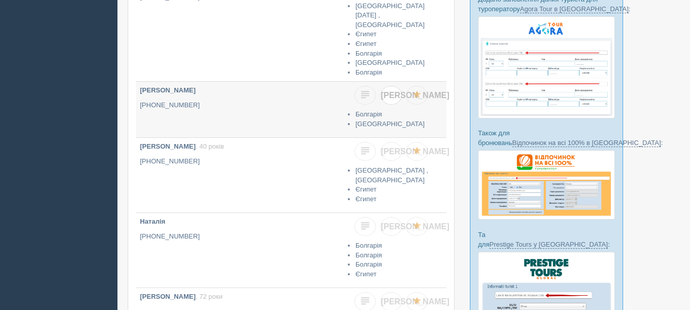
click at [394, 91] on span "[PERSON_NAME]" at bounding box center [415, 95] width 68 height 9
checkbox input "true"
checkbox input "false"
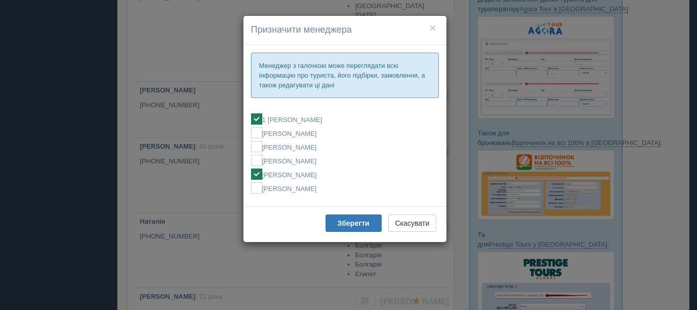
click at [315, 173] on label "[PERSON_NAME]" at bounding box center [345, 173] width 188 height 11
checkbox input "false"
checkbox input "true"
click at [342, 220] on b "Зберегти" at bounding box center [353, 223] width 32 height 8
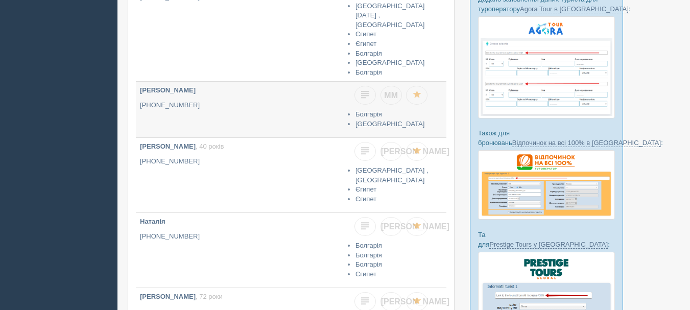
scroll to position [357, 0]
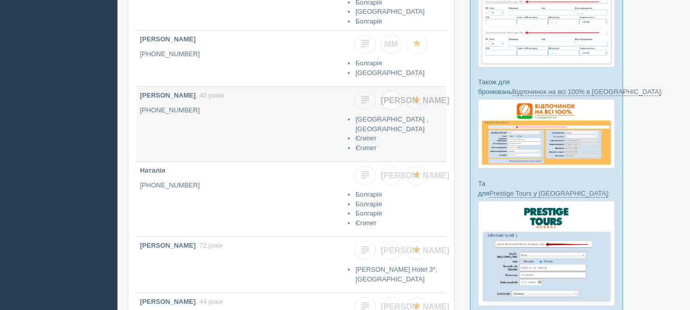
click at [390, 101] on link "[PERSON_NAME]" at bounding box center [390, 100] width 21 height 19
checkbox input "true"
checkbox input "false"
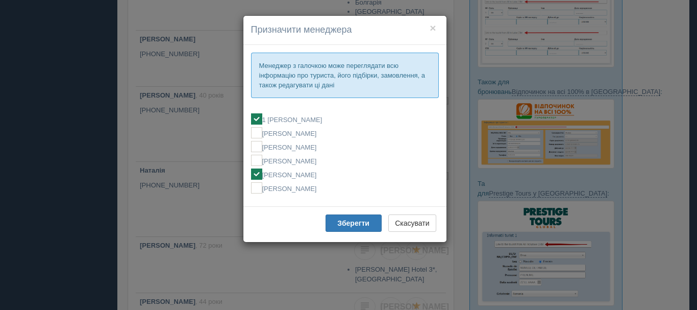
click at [322, 175] on label "[PERSON_NAME]" at bounding box center [345, 173] width 188 height 11
checkbox input "false"
checkbox input "true"
click at [341, 222] on b "Зберегти" at bounding box center [353, 223] width 32 height 8
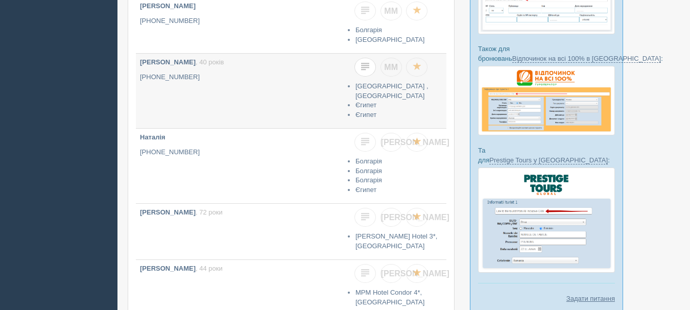
scroll to position [408, 0]
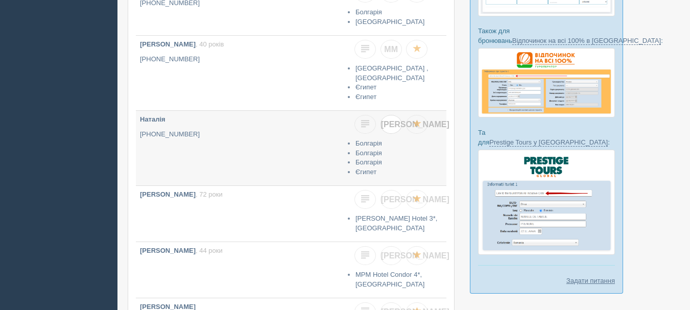
click at [390, 124] on span "[PERSON_NAME]" at bounding box center [415, 124] width 68 height 9
checkbox input "true"
checkbox input "false"
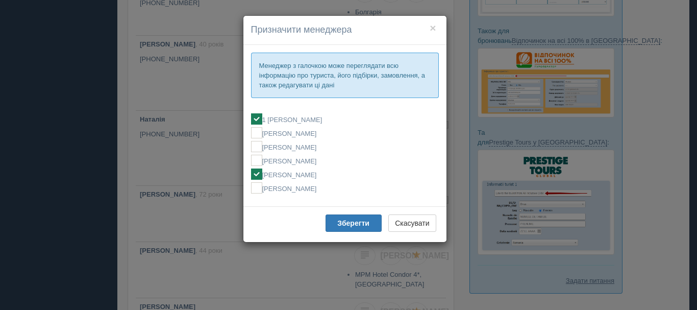
click at [340, 179] on label "[PERSON_NAME]" at bounding box center [345, 173] width 188 height 11
checkbox input "false"
checkbox input "true"
click at [349, 224] on b "Зберегти" at bounding box center [353, 223] width 32 height 8
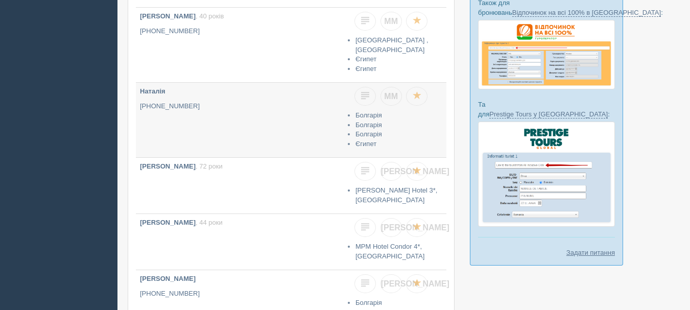
scroll to position [459, 0]
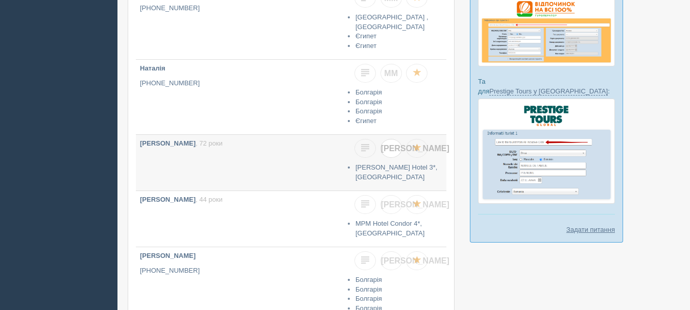
click at [394, 149] on link "[PERSON_NAME]" at bounding box center [390, 148] width 21 height 19
checkbox input "true"
checkbox input "false"
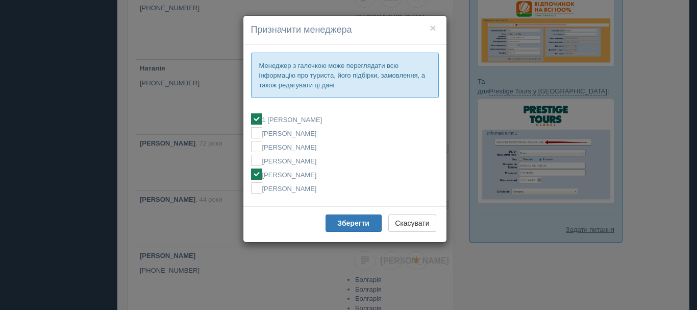
click at [359, 178] on label "[PERSON_NAME]" at bounding box center [345, 173] width 188 height 11
checkbox input "false"
checkbox input "true"
click at [352, 218] on button "Зберегти" at bounding box center [354, 222] width 56 height 17
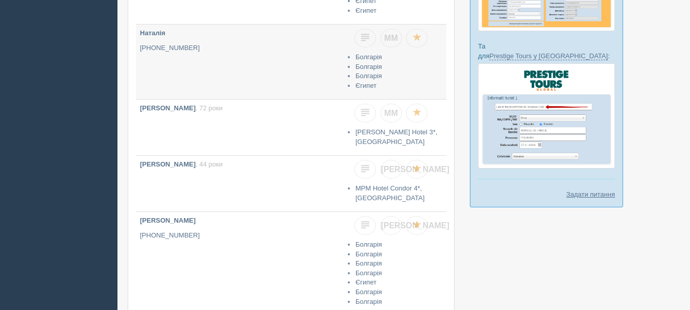
scroll to position [510, 0]
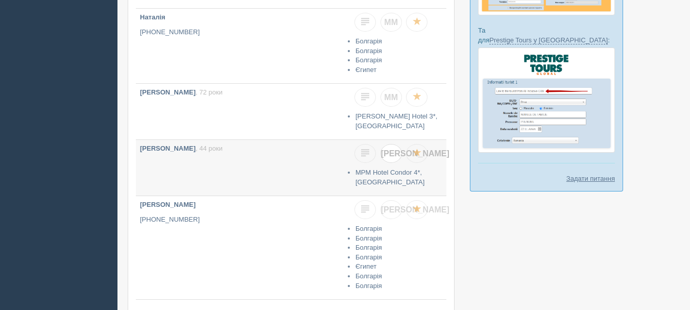
click at [392, 149] on span "[PERSON_NAME]" at bounding box center [415, 153] width 68 height 9
checkbox input "true"
checkbox input "false"
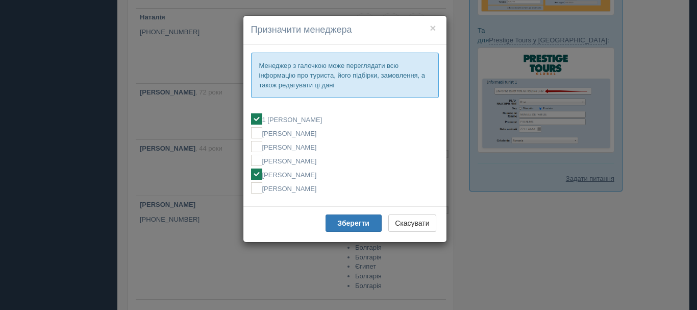
click at [328, 180] on fieldset "1 Мирослава МОСТИЦЬКА Алла Бобчук Ельвіна Кондратюк Ірина Кісільова МИРОСЛАВА М…" at bounding box center [345, 153] width 188 height 90
click at [337, 177] on label "[PERSON_NAME]" at bounding box center [345, 173] width 188 height 11
checkbox input "false"
checkbox input "true"
click at [352, 223] on b "Зберегти" at bounding box center [353, 223] width 32 height 8
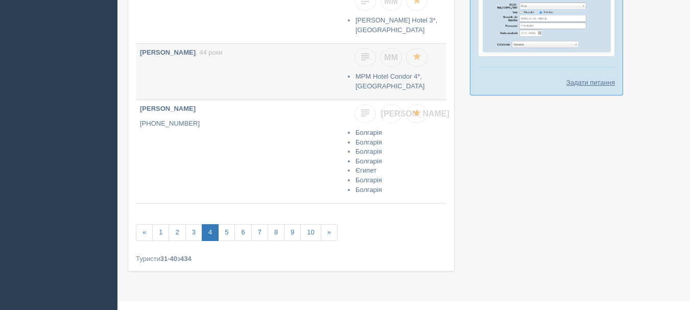
scroll to position [613, 0]
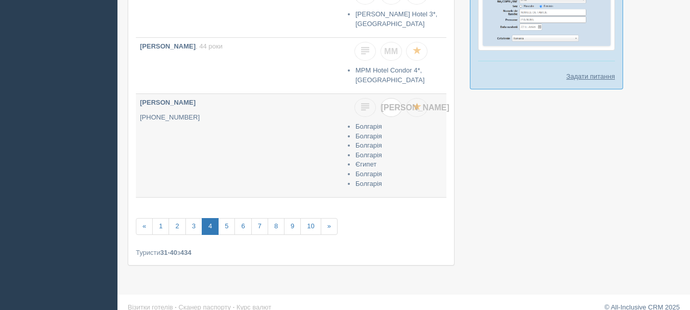
click at [395, 99] on link "[PERSON_NAME]" at bounding box center [390, 107] width 21 height 19
checkbox input "true"
checkbox input "false"
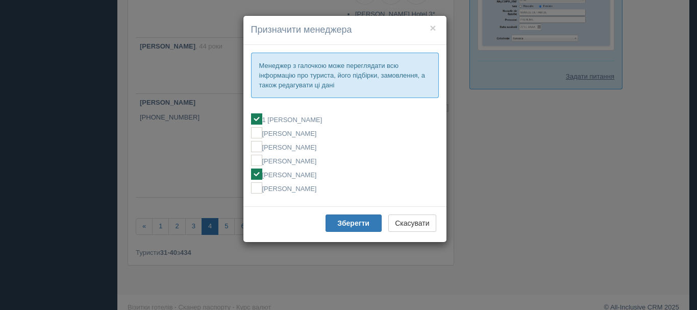
click at [312, 170] on label "[PERSON_NAME]" at bounding box center [345, 173] width 188 height 11
checkbox input "false"
checkbox input "true"
click at [341, 224] on b "Зберегти" at bounding box center [353, 223] width 32 height 8
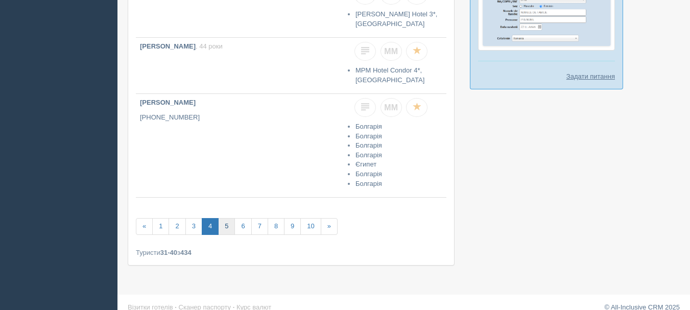
click at [227, 219] on link "5" at bounding box center [226, 226] width 17 height 17
